Goal: Task Accomplishment & Management: Manage account settings

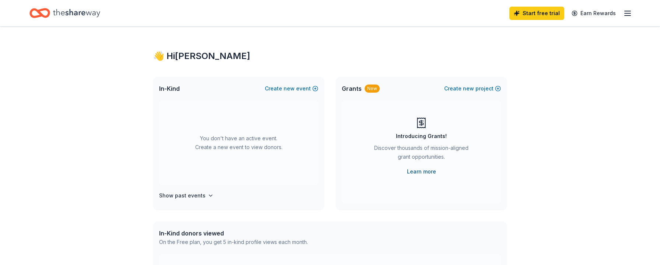
click at [426, 174] on link "Learn more" at bounding box center [421, 171] width 29 height 9
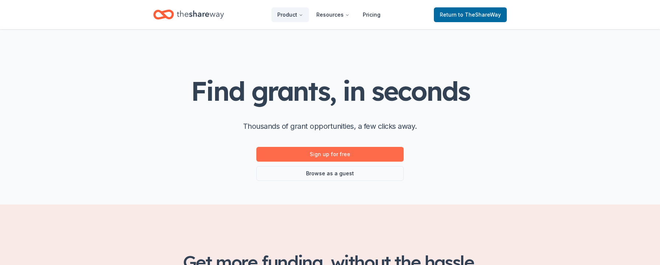
click at [339, 154] on link "Sign up for free" at bounding box center [329, 154] width 147 height 15
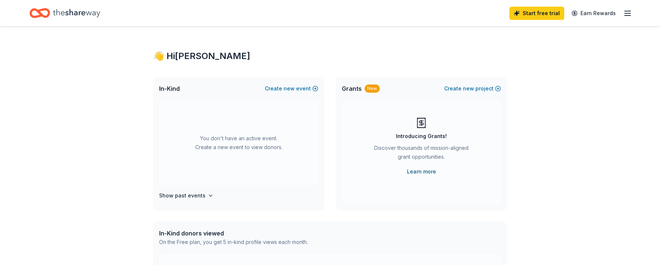
click at [420, 171] on link "Learn more" at bounding box center [421, 171] width 29 height 9
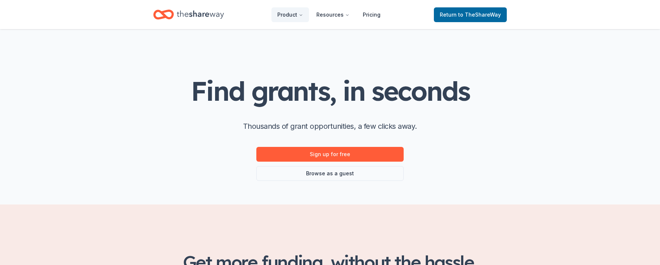
click at [353, 176] on link "Browse as a guest" at bounding box center [329, 173] width 147 height 15
click at [334, 175] on link "Browse as a guest" at bounding box center [329, 173] width 147 height 15
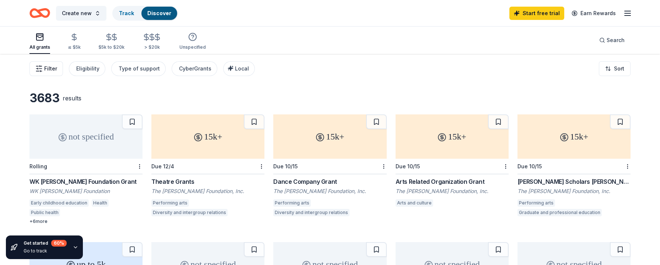
click at [48, 70] on span "Filter" at bounding box center [50, 68] width 13 height 9
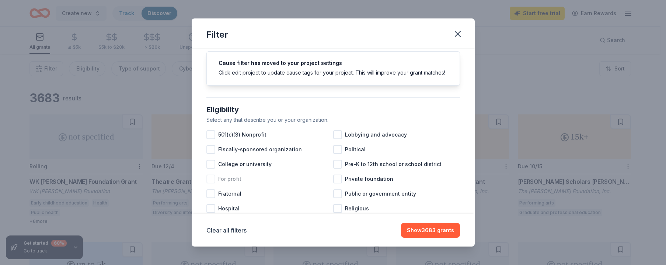
scroll to position [46, 0]
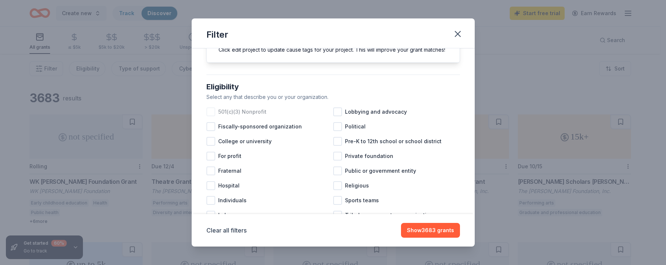
click at [209, 116] on div at bounding box center [210, 111] width 9 height 9
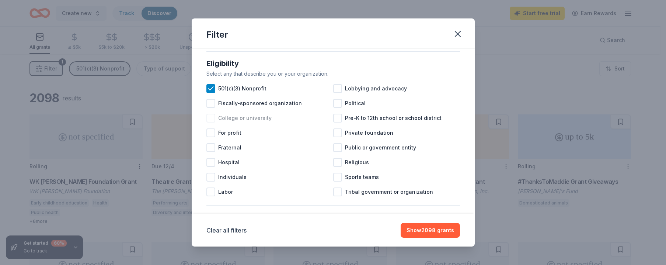
scroll to position [70, 0]
click at [336, 122] on div at bounding box center [337, 117] width 9 height 9
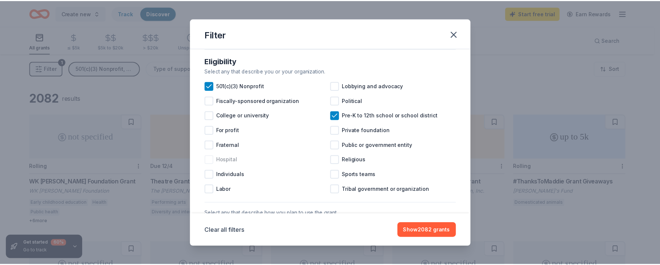
scroll to position [74, 0]
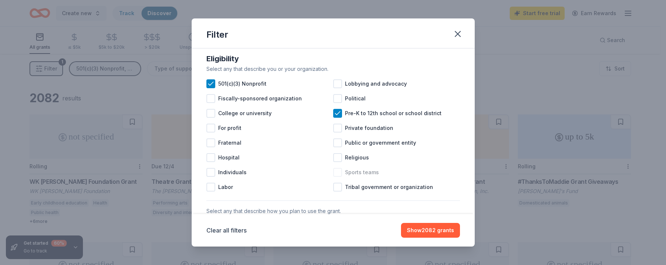
click at [336, 176] on div at bounding box center [337, 172] width 9 height 9
click at [422, 226] on button "Show 2048 grants" at bounding box center [430, 230] width 59 height 15
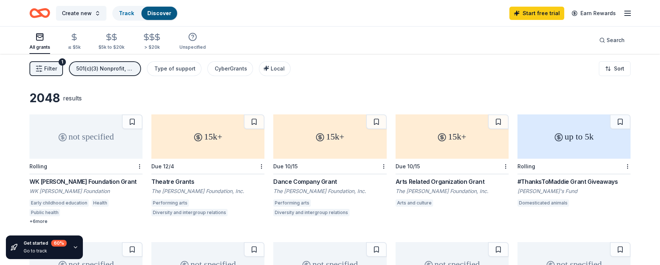
click at [55, 67] on span "Filter" at bounding box center [50, 68] width 13 height 9
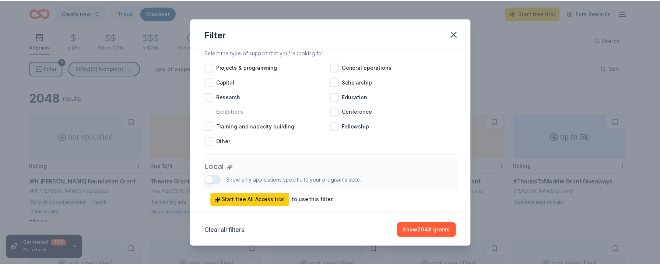
scroll to position [344, 0]
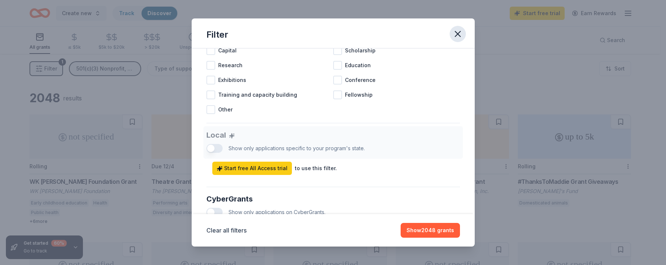
click at [461, 34] on icon "button" at bounding box center [457, 34] width 10 height 10
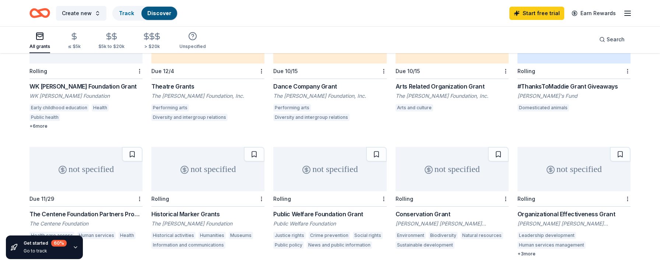
scroll to position [46, 0]
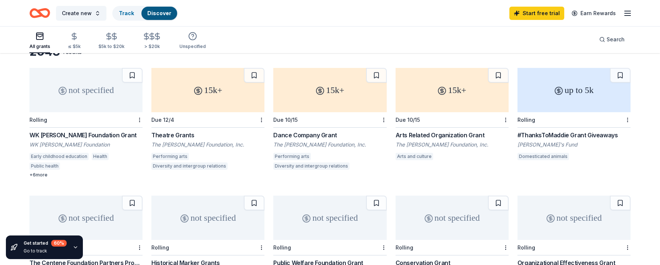
click at [318, 85] on div "15k+" at bounding box center [329, 90] width 113 height 44
click at [451, 93] on div "15k+" at bounding box center [452, 90] width 113 height 44
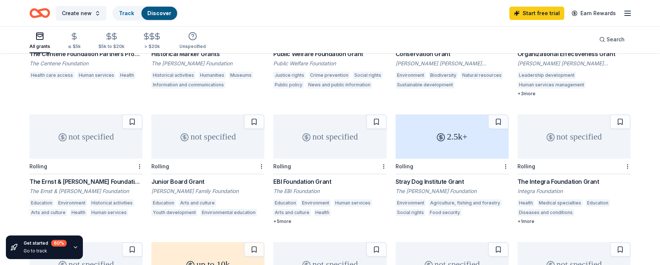
scroll to position [255, 0]
click at [207, 137] on div "not specified" at bounding box center [207, 136] width 113 height 44
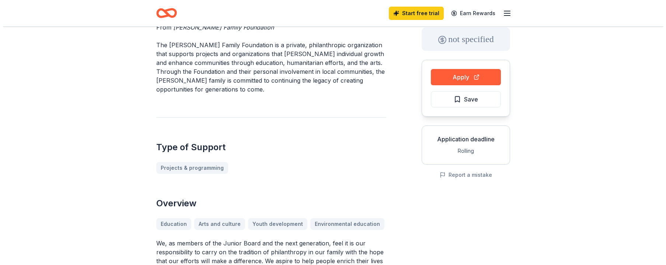
scroll to position [39, 0]
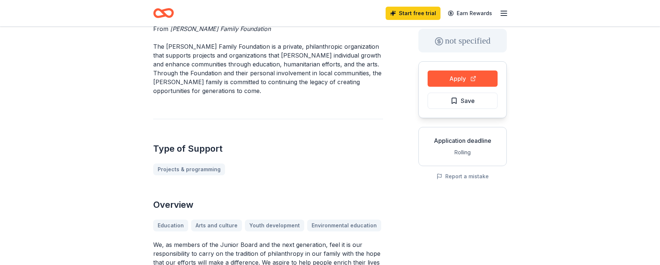
click at [453, 99] on span "Save" at bounding box center [463, 101] width 24 height 10
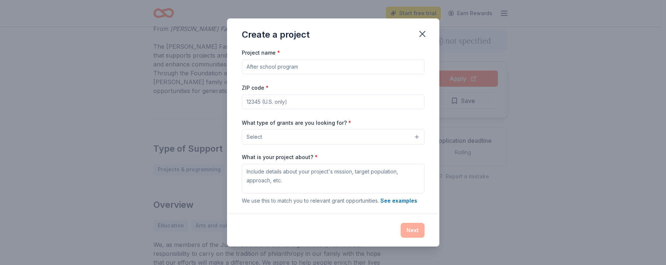
click at [320, 67] on input "Project name *" at bounding box center [333, 66] width 183 height 15
type input "Walters After School Activities"
type input "94538"
drag, startPoint x: 0, startPoint y: 0, endPoint x: 378, endPoint y: 135, distance: 401.0
click at [378, 135] on button "Select" at bounding box center [333, 136] width 183 height 15
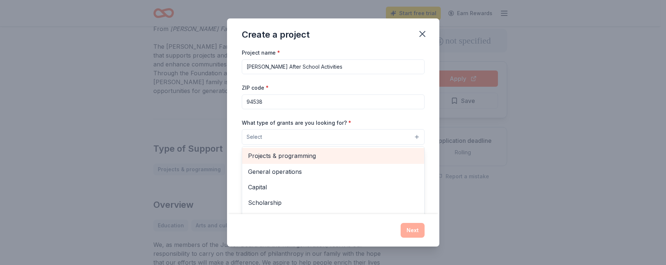
click at [314, 158] on span "Projects & programming" at bounding box center [333, 156] width 170 height 10
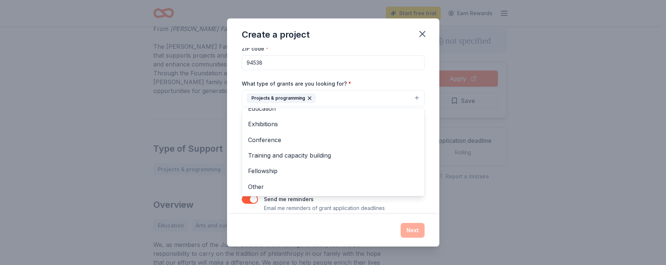
scroll to position [42, 0]
